Goal: Find specific page/section: Locate a particular part of the current website

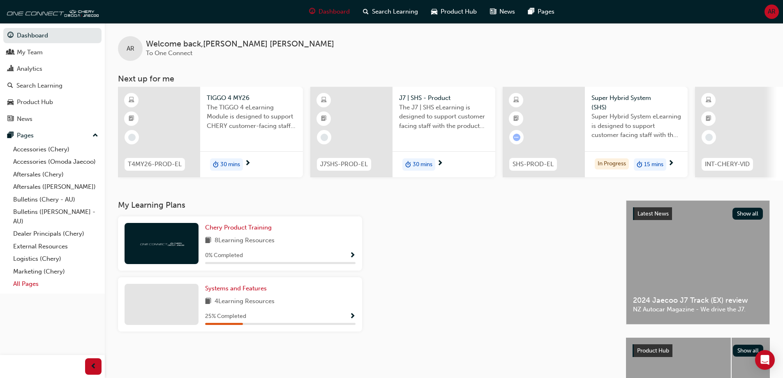
click at [42, 279] on link "All Pages" at bounding box center [56, 283] width 92 height 13
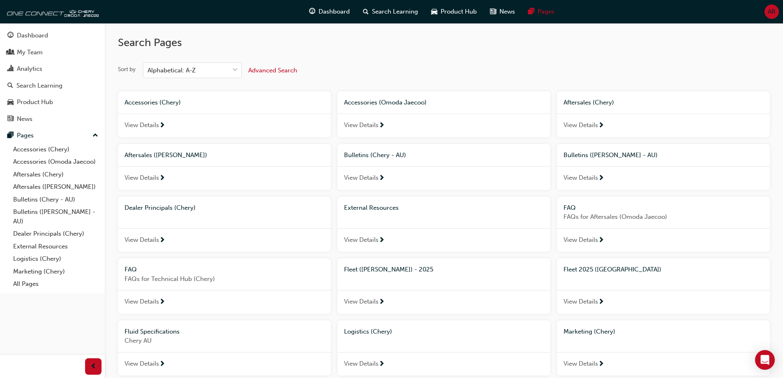
click at [646, 277] on div "Fleet 2025 ([GEOGRAPHIC_DATA])" at bounding box center [663, 269] width 213 height 23
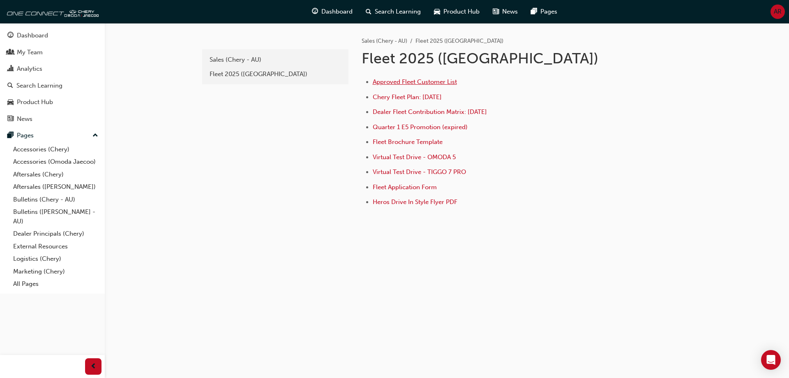
click at [421, 85] on span "Approved Fleet Customer List" at bounding box center [415, 81] width 84 height 7
click at [392, 111] on span "Dealer Fleet Contribution Matrix: [DATE]" at bounding box center [430, 111] width 114 height 7
